Goal: Task Accomplishment & Management: Use online tool/utility

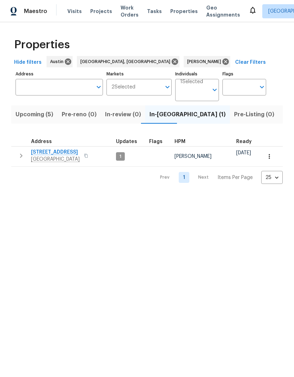
click at [52, 153] on span "[STREET_ADDRESS]" at bounding box center [55, 152] width 49 height 7
click at [44, 113] on span "Upcoming (5)" at bounding box center [35, 115] width 38 height 10
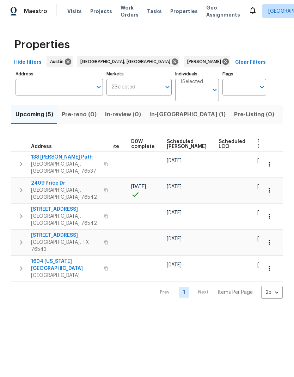
scroll to position [0, 177]
click at [258, 141] on span "Ready Date" at bounding box center [266, 144] width 16 height 10
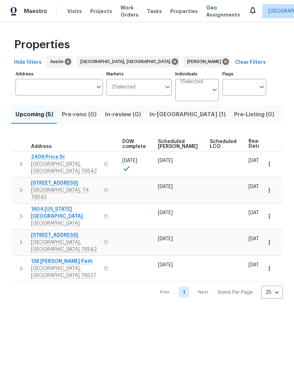
scroll to position [0, 185]
click at [153, 301] on html "Maestro Visits Projects Work Orders Tasks Properties Geo Assignments [GEOGRAPHI…" at bounding box center [147, 155] width 294 height 310
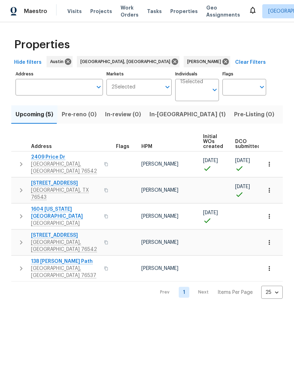
scroll to position [0, 0]
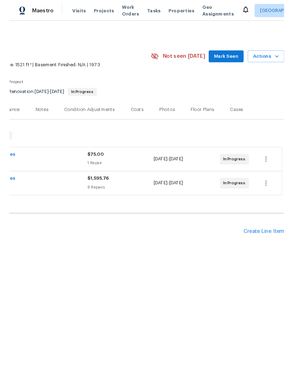
scroll to position [0, 104]
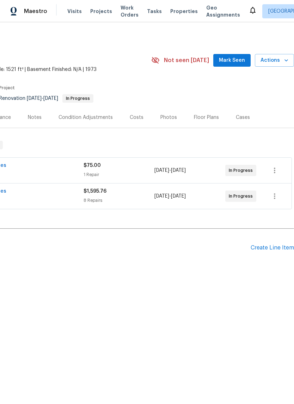
click at [281, 62] on span "Actions" at bounding box center [274, 60] width 28 height 9
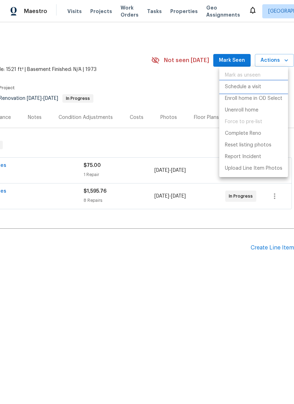
click at [258, 88] on p "Schedule a visit" at bounding box center [243, 86] width 36 height 7
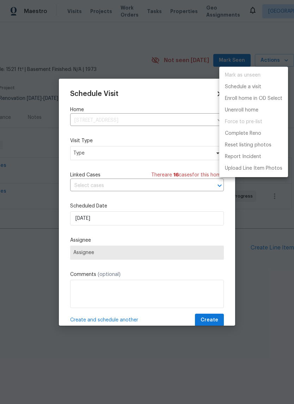
click at [133, 154] on div at bounding box center [147, 202] width 294 height 404
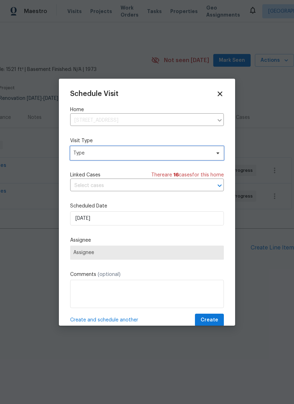
click at [143, 152] on span "Type" at bounding box center [141, 152] width 137 height 7
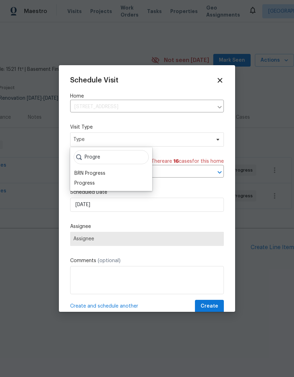
type input "Progre"
click at [97, 191] on div "Progre BRN Progress Progress" at bounding box center [111, 169] width 82 height 44
click at [88, 184] on div "Progress" at bounding box center [84, 183] width 20 height 7
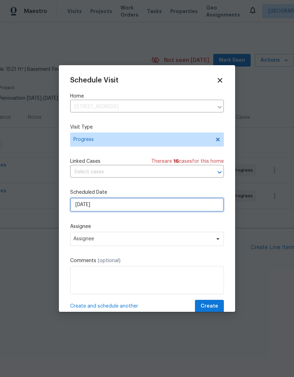
click at [126, 206] on input "10/6/2025" at bounding box center [147, 205] width 154 height 14
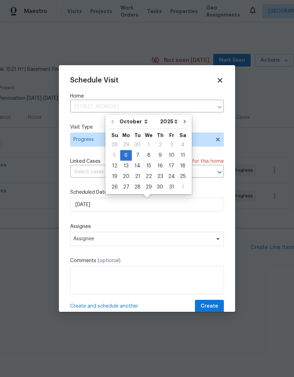
click at [128, 229] on label "Assignee" at bounding box center [147, 226] width 154 height 7
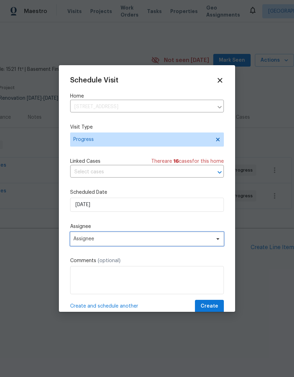
click at [124, 240] on span "Assignee" at bounding box center [142, 239] width 138 height 6
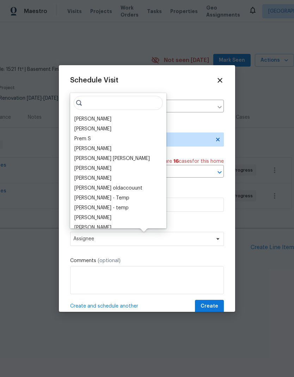
click at [97, 119] on div "[PERSON_NAME]" at bounding box center [92, 119] width 37 height 7
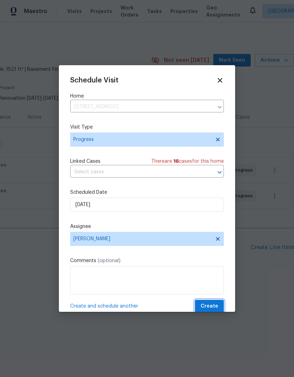
click at [213, 303] on button "Create" at bounding box center [209, 306] width 29 height 13
